Goal: Complete application form

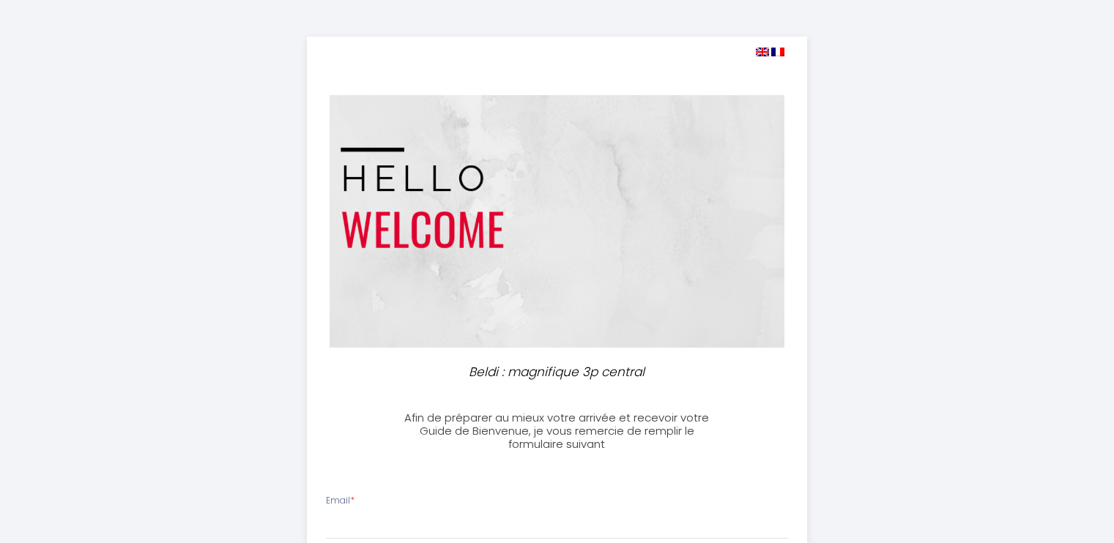
select select
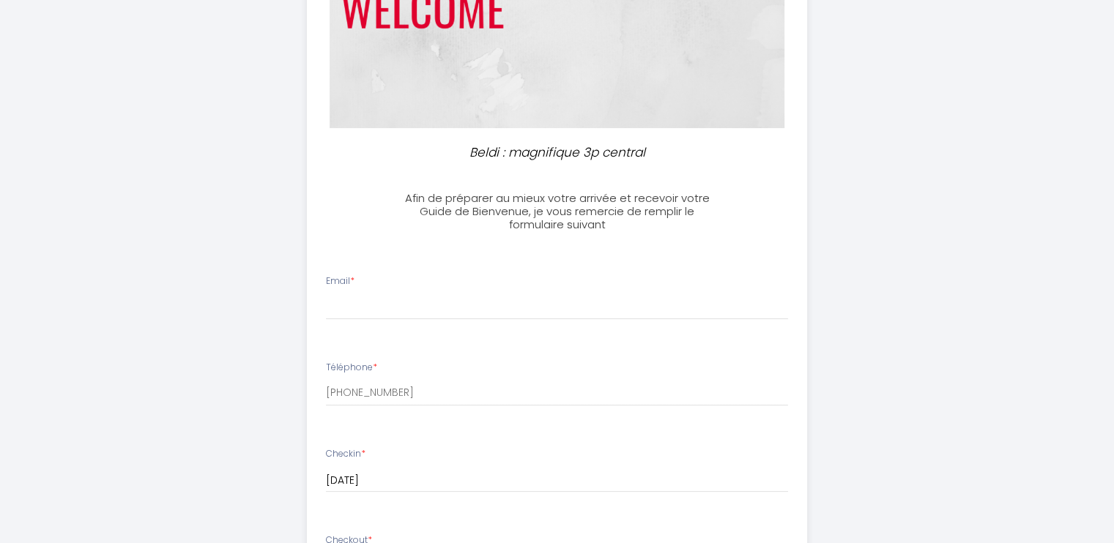
scroll to position [293, 0]
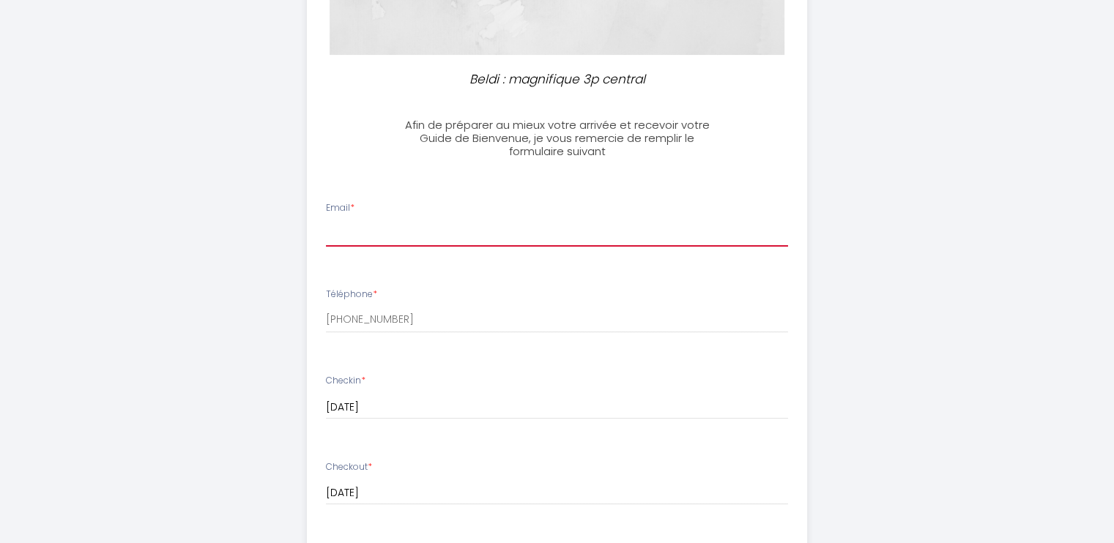
click at [483, 225] on input "Email *" at bounding box center [557, 233] width 462 height 26
type input "[PERSON_NAME][EMAIL_ADDRESS][DOMAIN_NAME]"
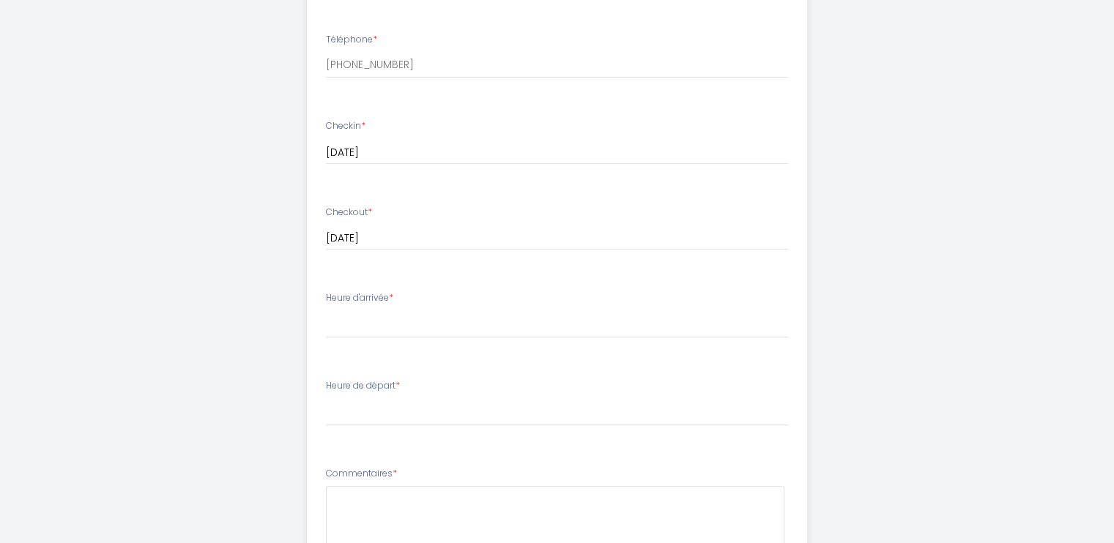
scroll to position [586, 0]
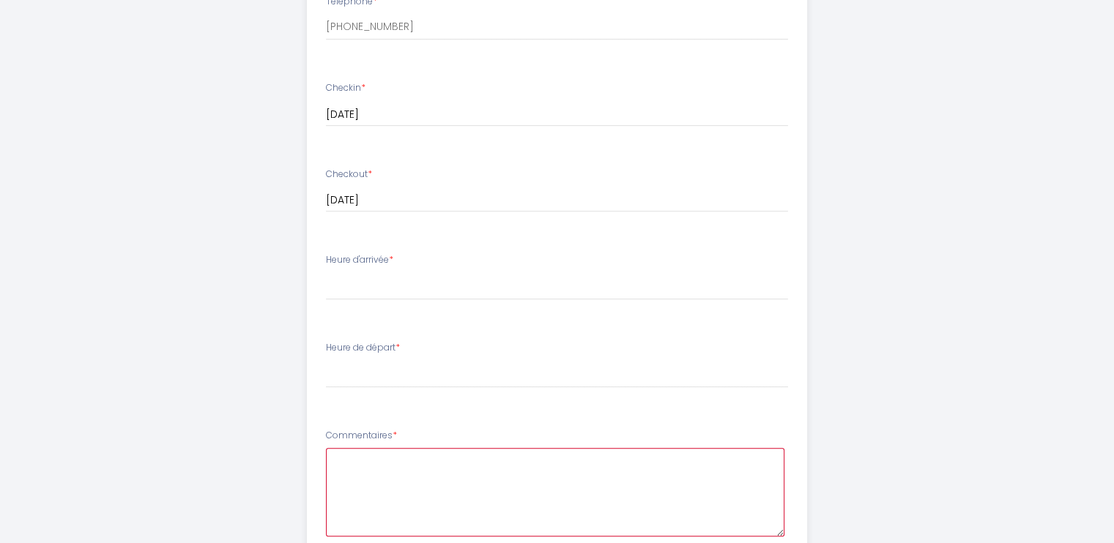
click at [436, 466] on textarea at bounding box center [555, 492] width 458 height 89
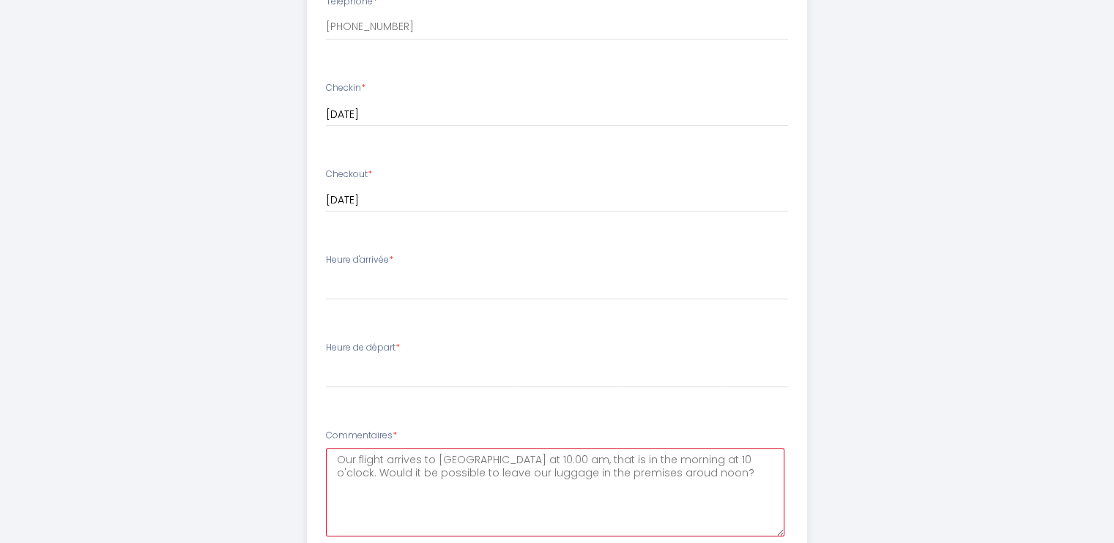
type textarea "Our flight arrives to [GEOGRAPHIC_DATA] at 10.00 am, that is in the morning at …"
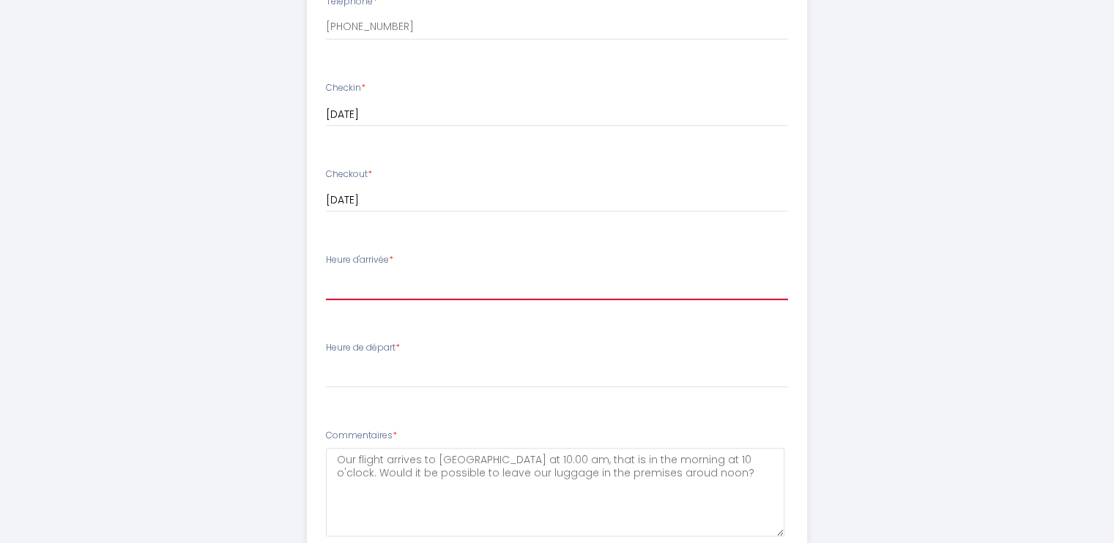
click at [349, 288] on select "16:00 16:30 17:00 17:30 18:00 18:30 19:00 19:30 20:00 20:30 21:00" at bounding box center [557, 286] width 462 height 28
select select "16:00"
click at [326, 272] on select "16:00 16:30 17:00 17:30 18:00 18:30 19:00 19:30 20:00 20:30 21:00" at bounding box center [557, 286] width 462 height 28
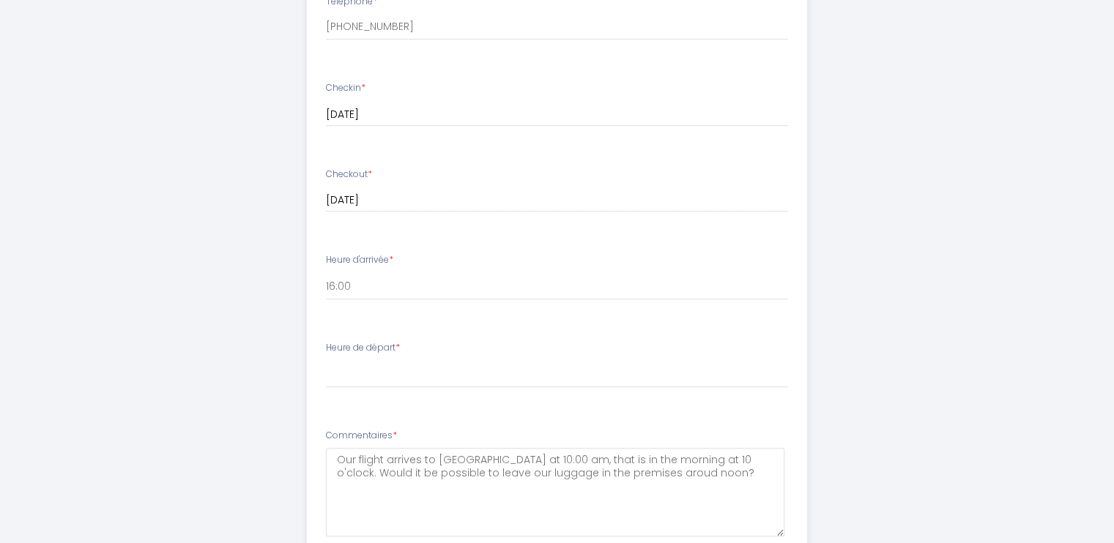
click at [356, 351] on label "Heure de départ *" at bounding box center [363, 348] width 74 height 14
click at [392, 350] on label "Heure de départ *" at bounding box center [363, 348] width 74 height 14
click at [401, 374] on select "00:00 00:30 01:00 01:30 02:00 02:30 03:00 03:30 04:00 04:30 05:00 05:30 06:00 0…" at bounding box center [557, 374] width 462 height 28
select select "10:30"
click at [326, 360] on select "00:00 00:30 01:00 01:30 02:00 02:30 03:00 03:30 04:00 04:30 05:00 05:30 06:00 0…" at bounding box center [557, 374] width 462 height 28
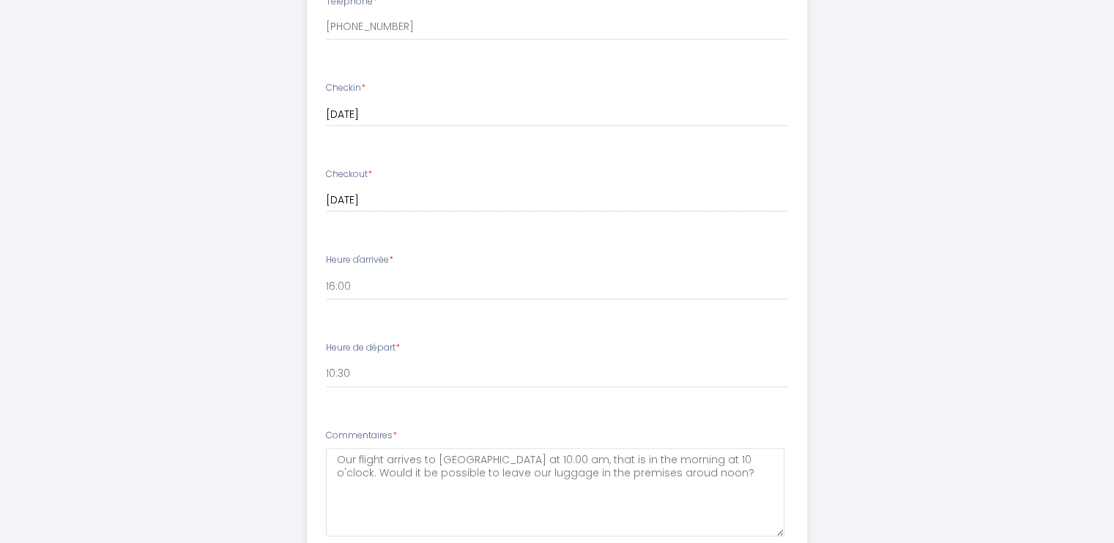
click at [685, 417] on ul "Email * [PERSON_NAME][EMAIL_ADDRESS][DOMAIN_NAME] Téléphone * [PHONE_NUMBER] Ch…" at bounding box center [557, 304] width 518 height 827
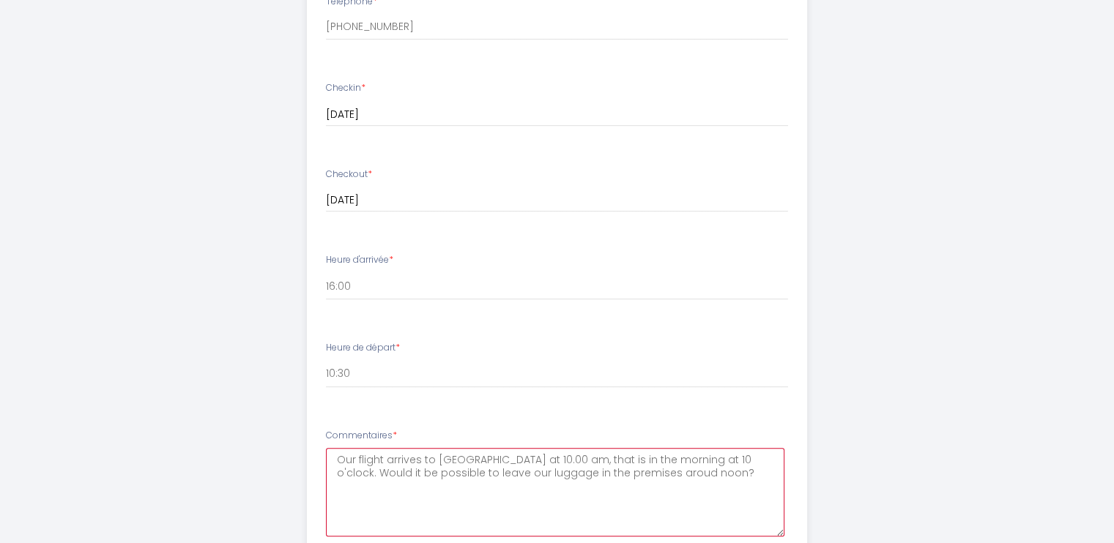
click at [431, 459] on textarea "Our flight arrives to [GEOGRAPHIC_DATA] at 10.00 am, that is in the morning at …" at bounding box center [555, 492] width 458 height 89
drag, startPoint x: 456, startPoint y: 461, endPoint x: 460, endPoint y: 454, distance: 7.5
click at [456, 458] on textarea "Our flight arrives to [GEOGRAPHIC_DATA] at 10.00 am, that is in the morning at …" at bounding box center [555, 492] width 458 height 89
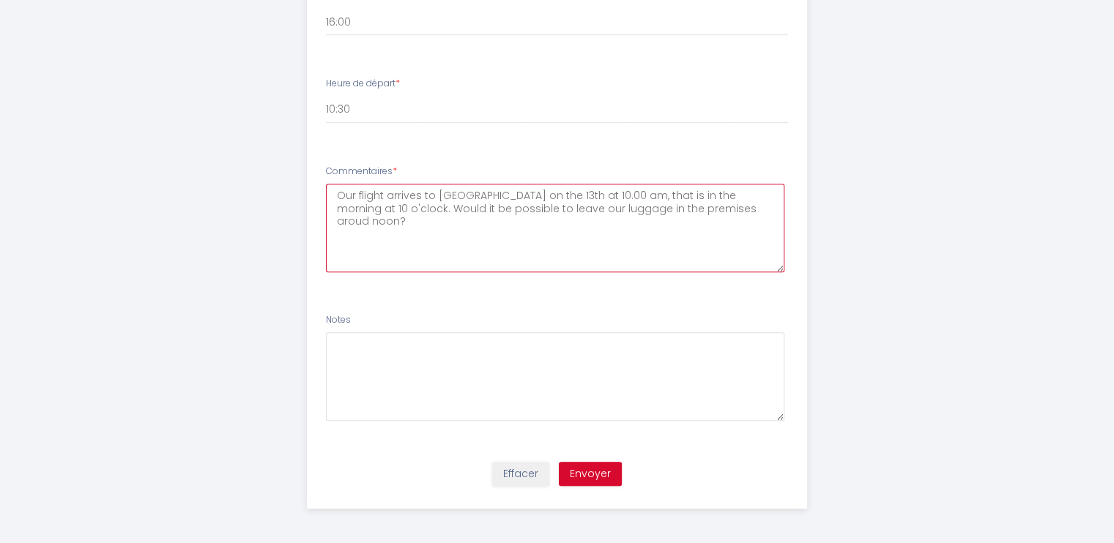
scroll to position [851, 0]
click at [707, 207] on textarea "Our flight arrives to [GEOGRAPHIC_DATA] on the 13th at 10.00 am, that is in the…" at bounding box center [555, 227] width 458 height 89
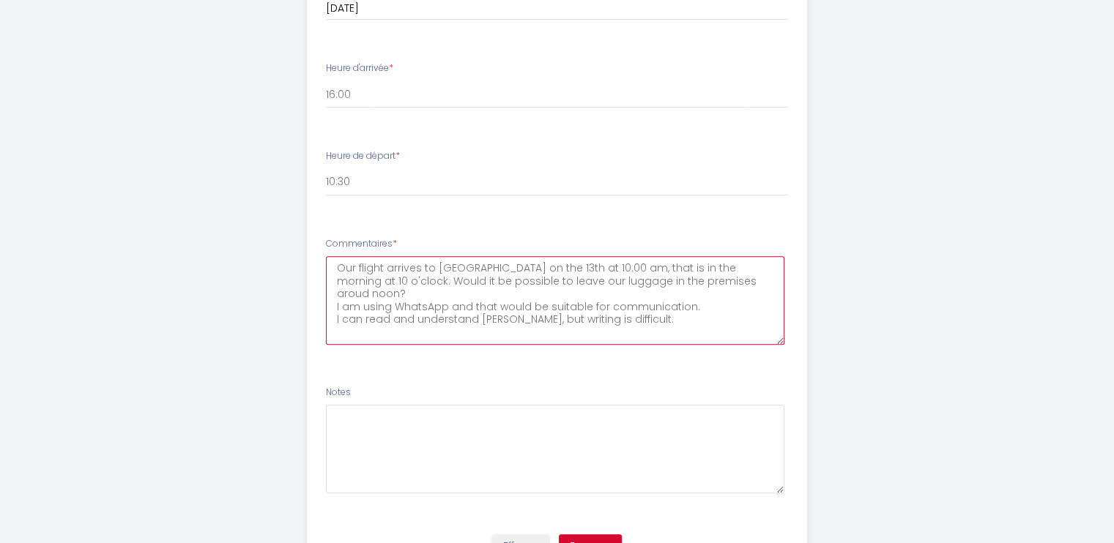
click at [653, 277] on textarea "Our flight arrives to [GEOGRAPHIC_DATA] on the 13th at 10.00 am, that is in the…" at bounding box center [555, 300] width 458 height 89
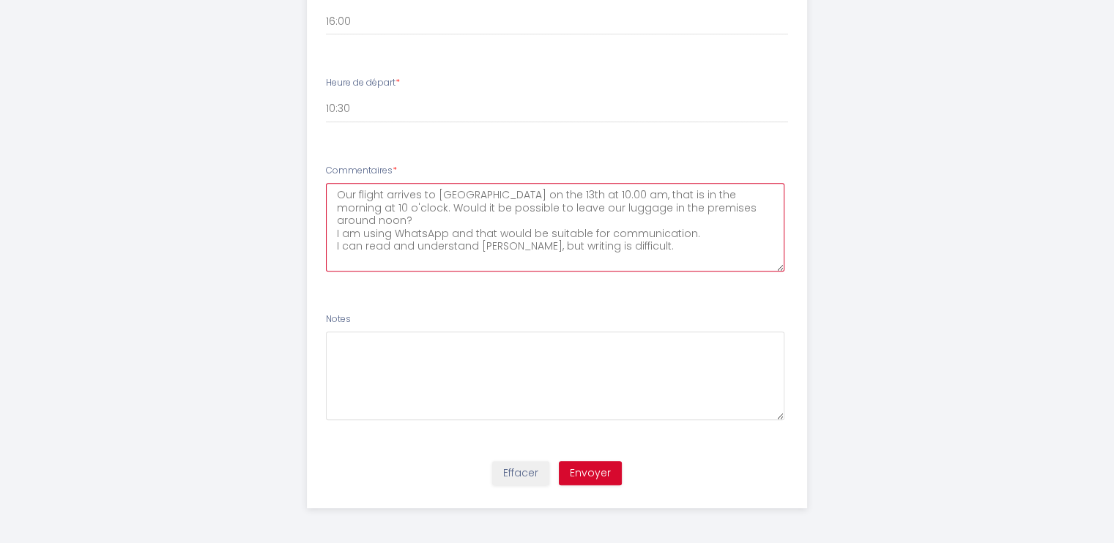
type textarea "Our flight arrives to [GEOGRAPHIC_DATA] on the 13th at 10.00 am, that is in the…"
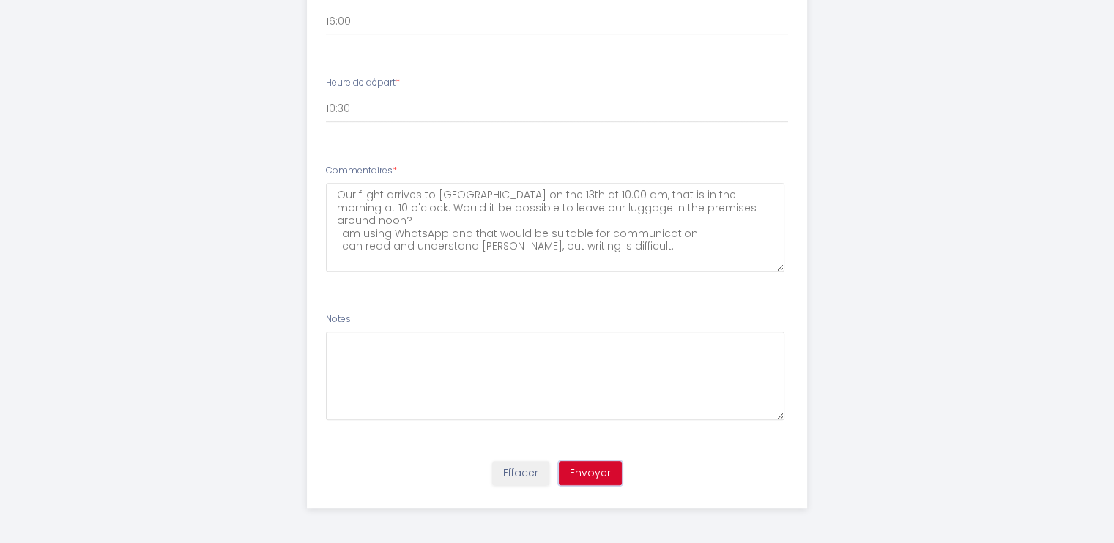
click at [594, 474] on button "Envoyer" at bounding box center [590, 473] width 63 height 25
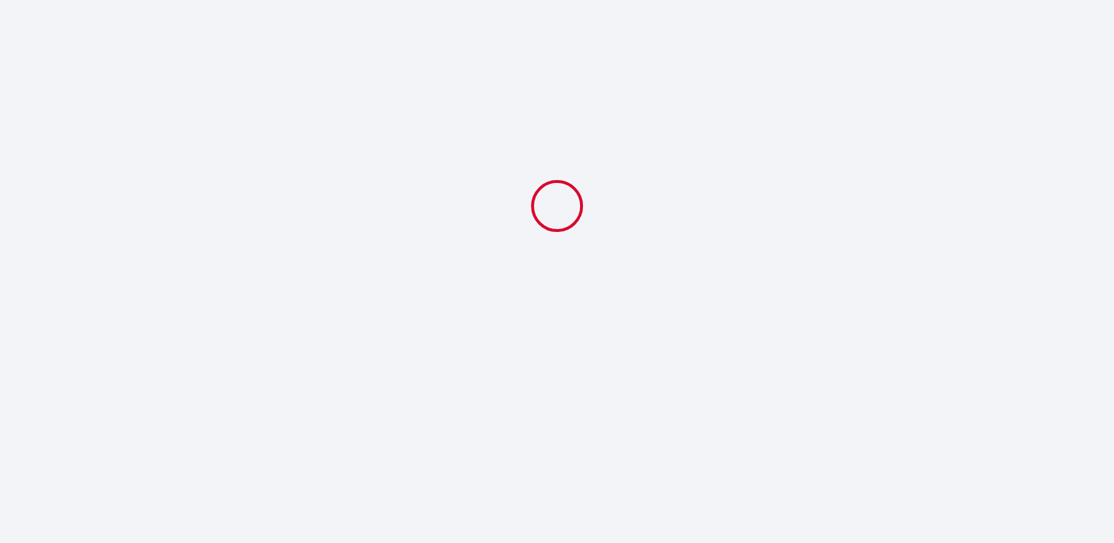
select select "10:30"
